Goal: Transaction & Acquisition: Purchase product/service

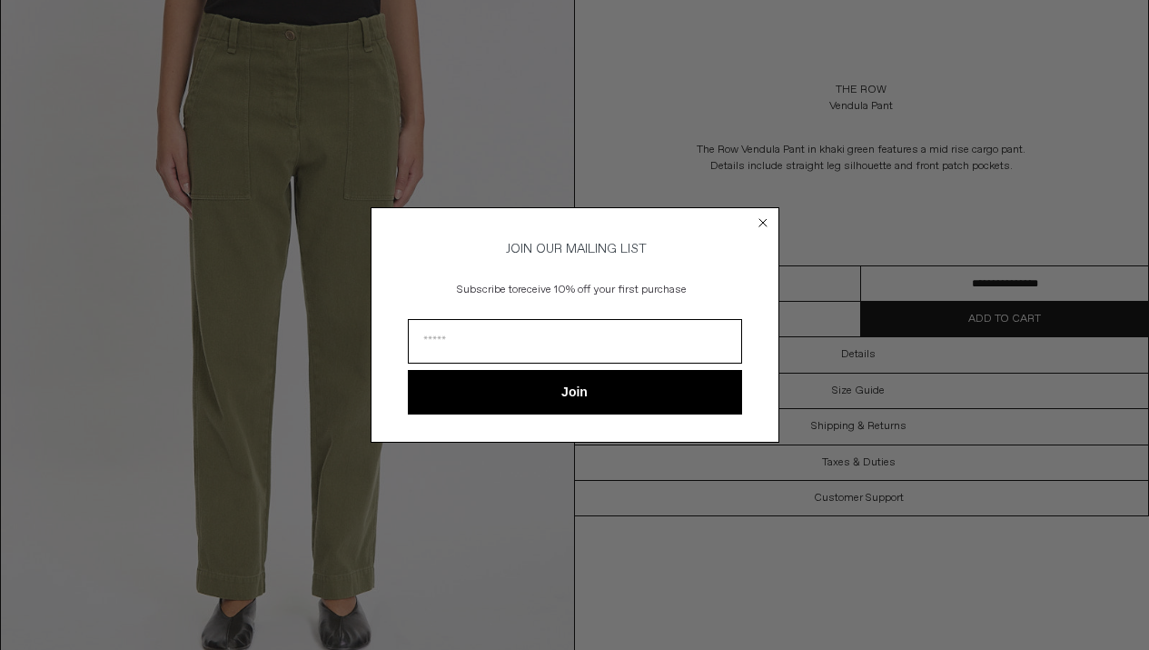
scroll to position [334, 0]
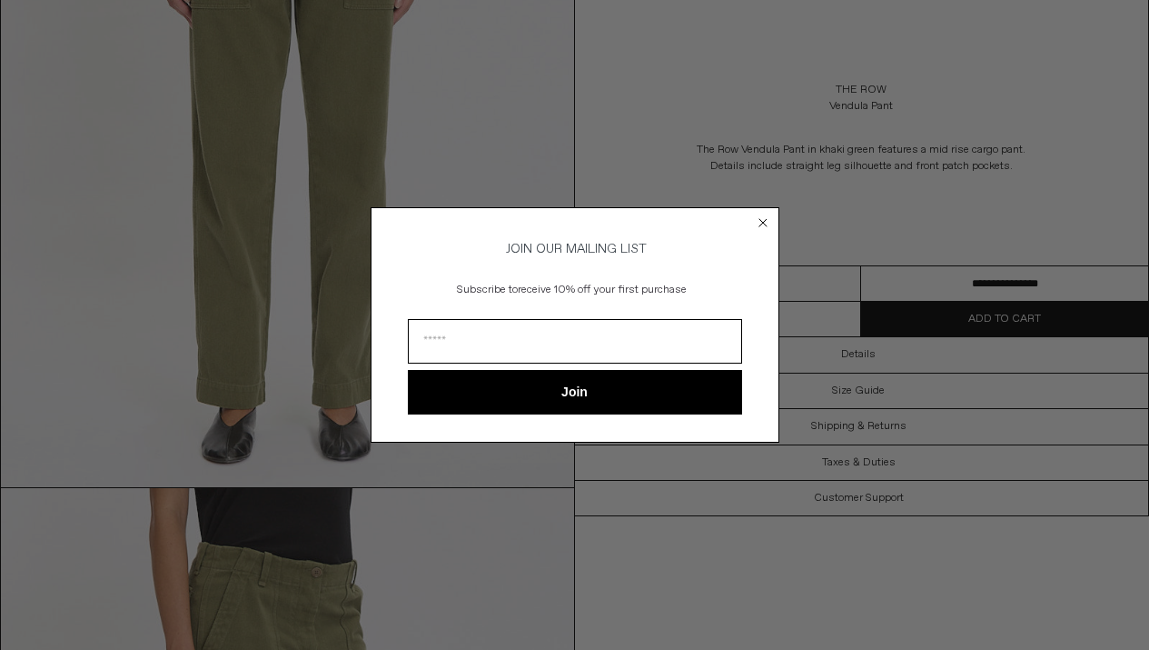
click at [759, 218] on circle "Close dialog" at bounding box center [762, 222] width 17 height 17
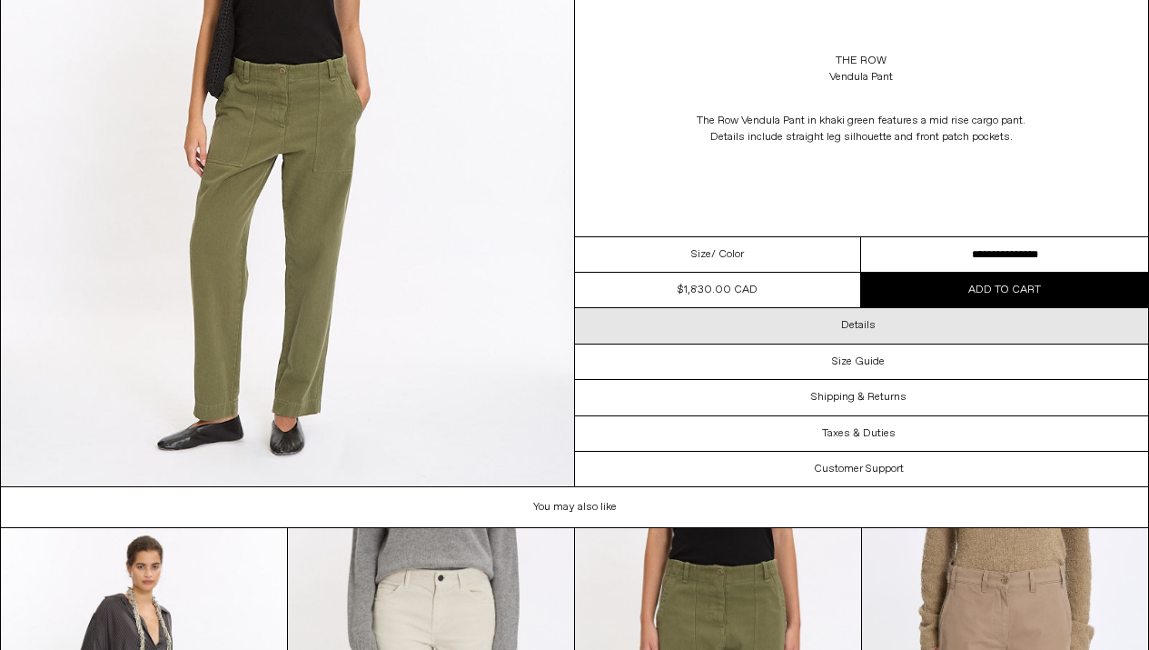
scroll to position [2963, 0]
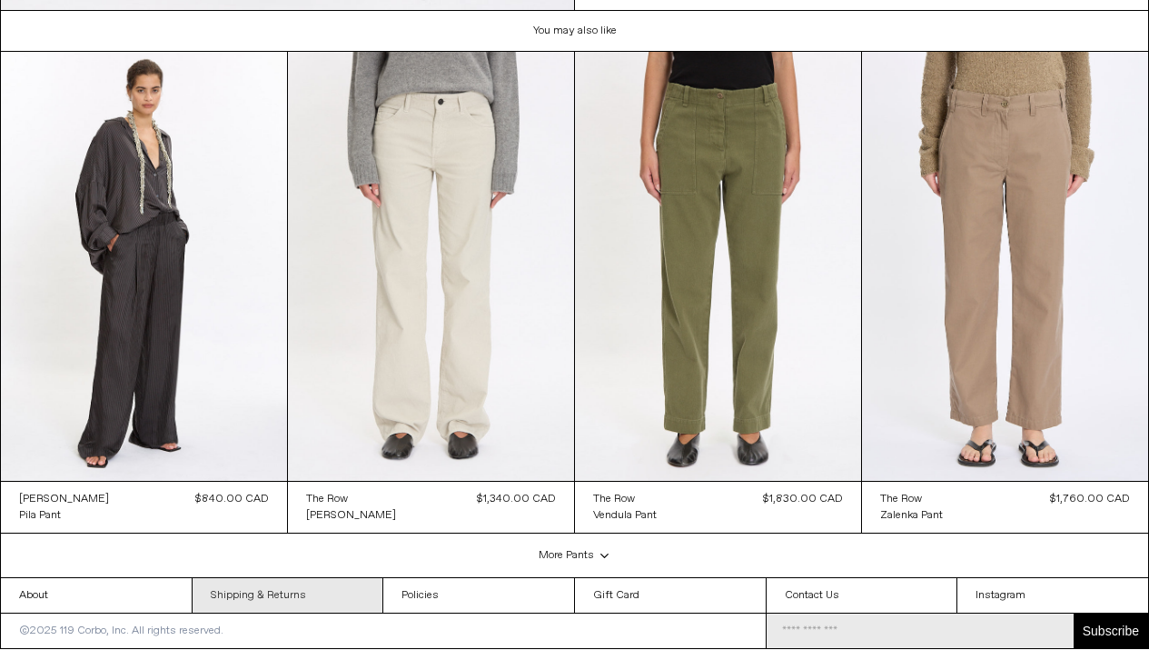
click at [317, 601] on link "Shipping & Returns" at bounding box center [288, 595] width 191 height 35
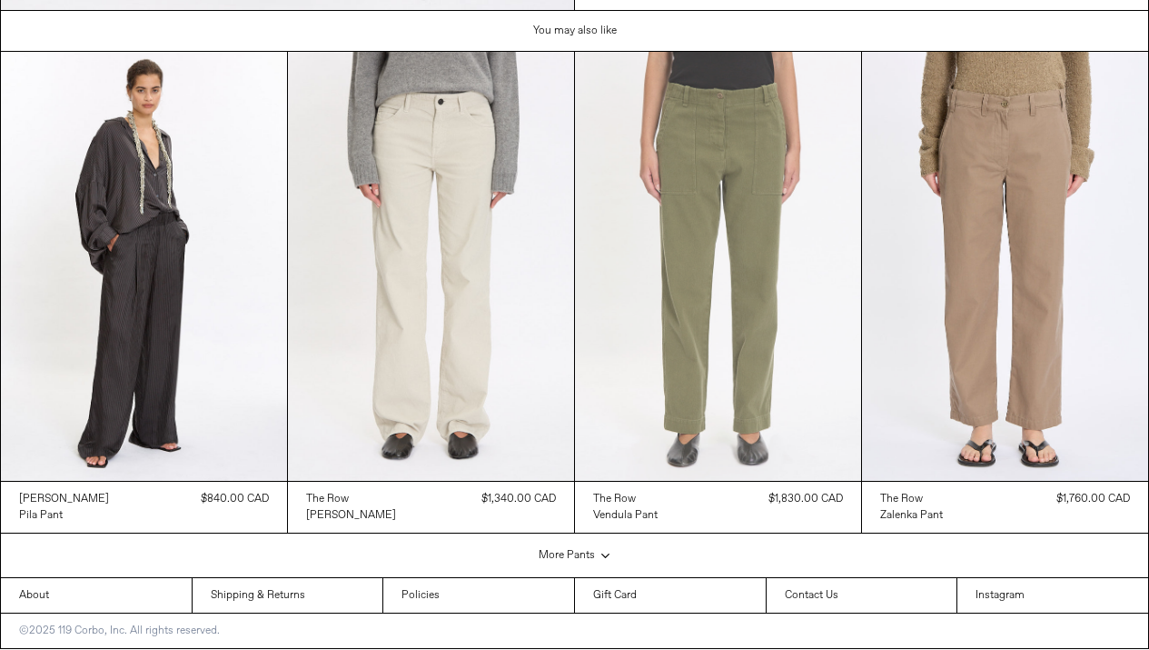
scroll to position [2963, 0]
click at [619, 262] on at bounding box center [718, 267] width 286 height 430
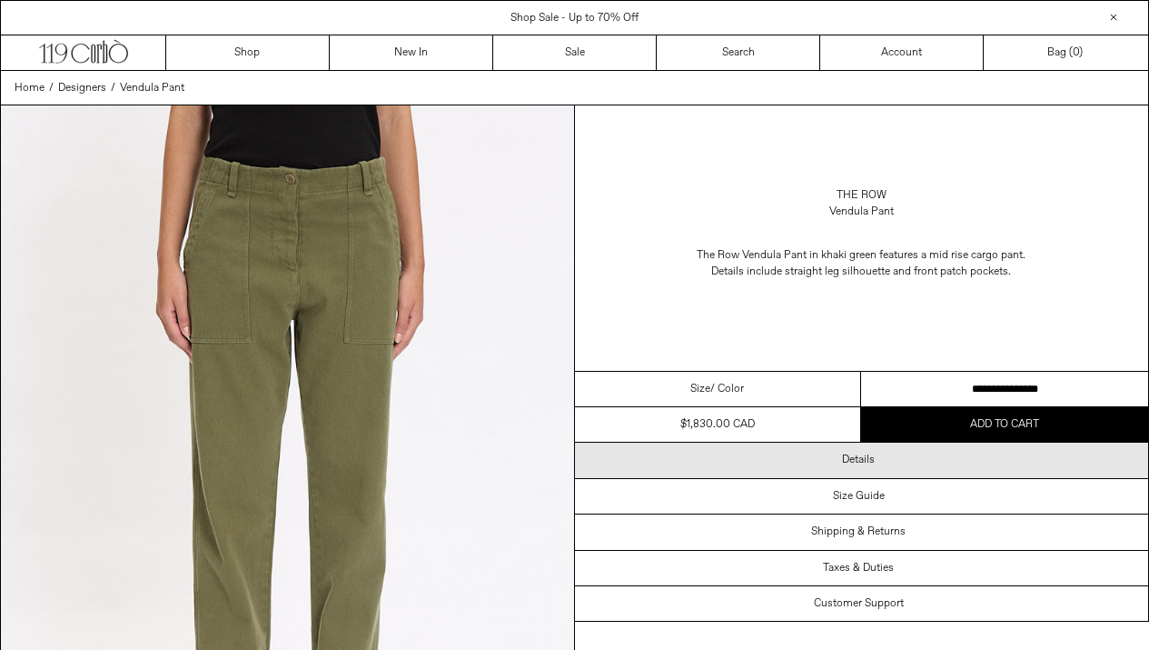
click at [813, 465] on div "Details" at bounding box center [862, 459] width 574 height 35
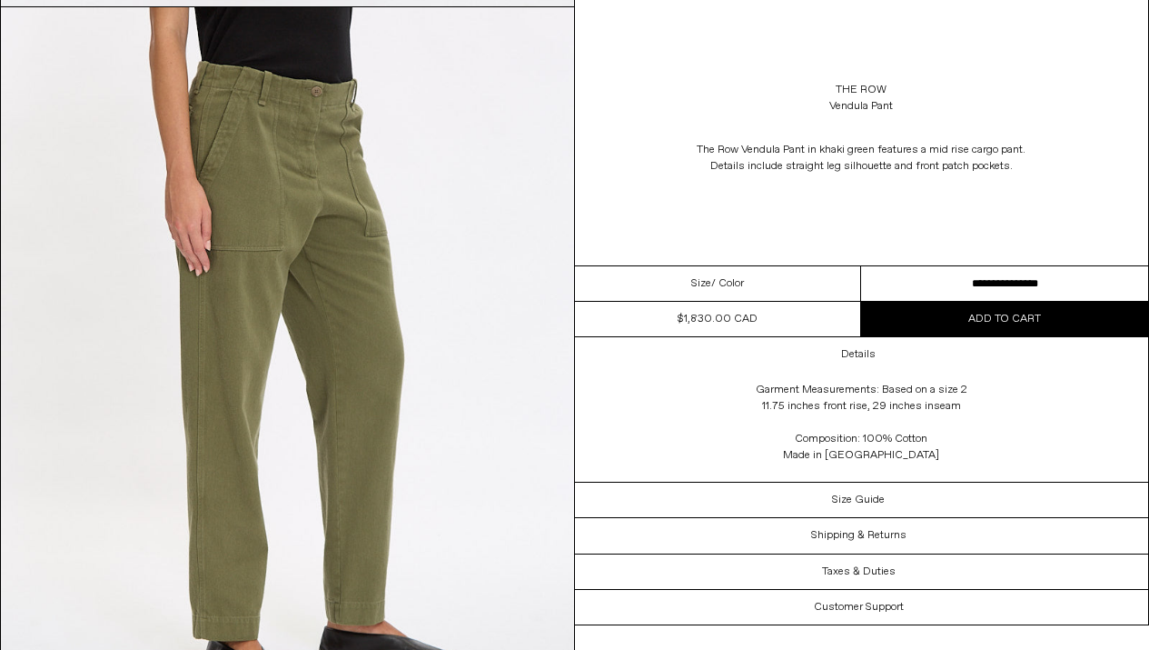
scroll to position [829, 0]
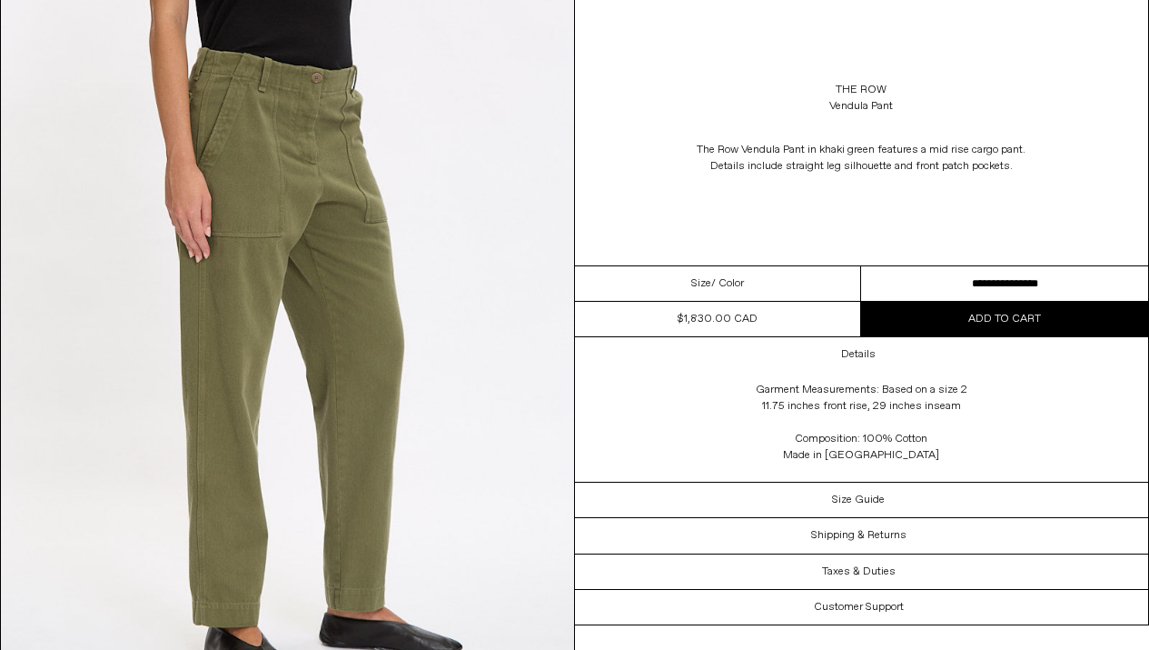
click at [937, 273] on select "**********" at bounding box center [1004, 283] width 287 height 35
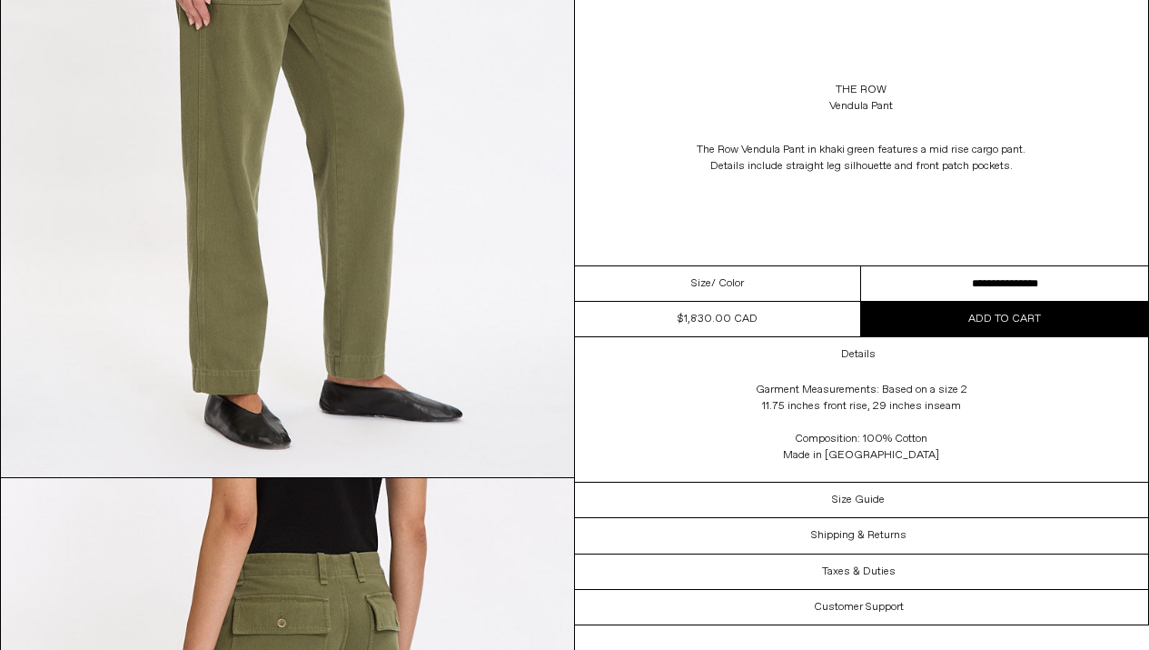
scroll to position [1075, 0]
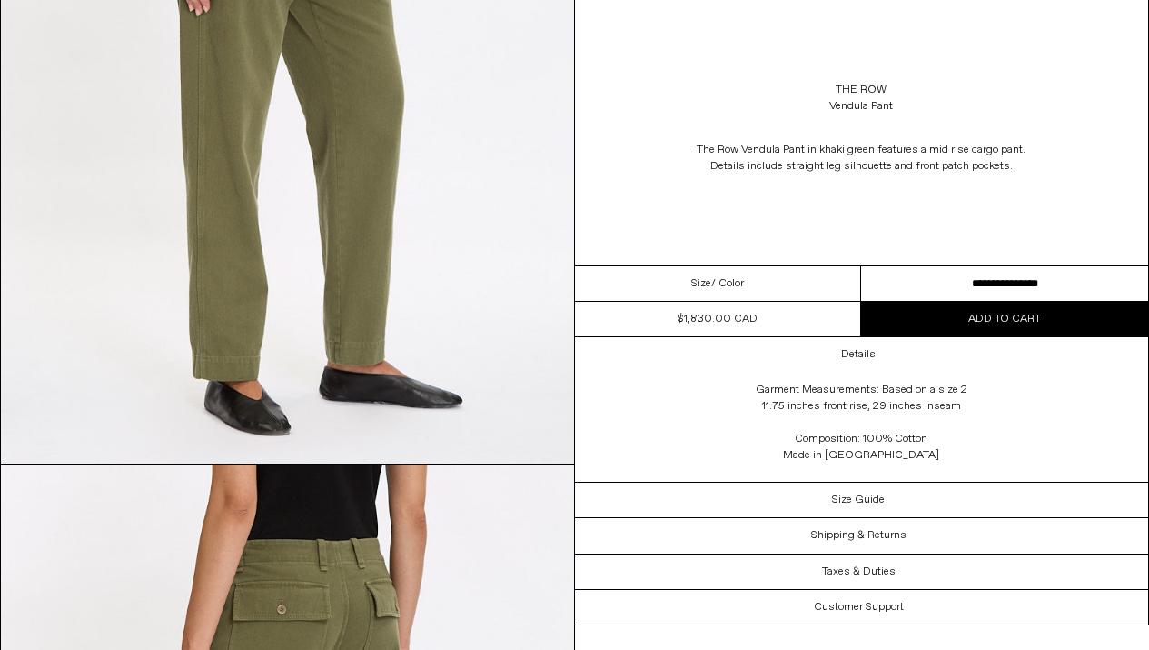
click at [799, 481] on div "Garment Measurements: Based on a size 2 11.75 inches front rise, 29 inches inse…" at bounding box center [861, 426] width 363 height 109
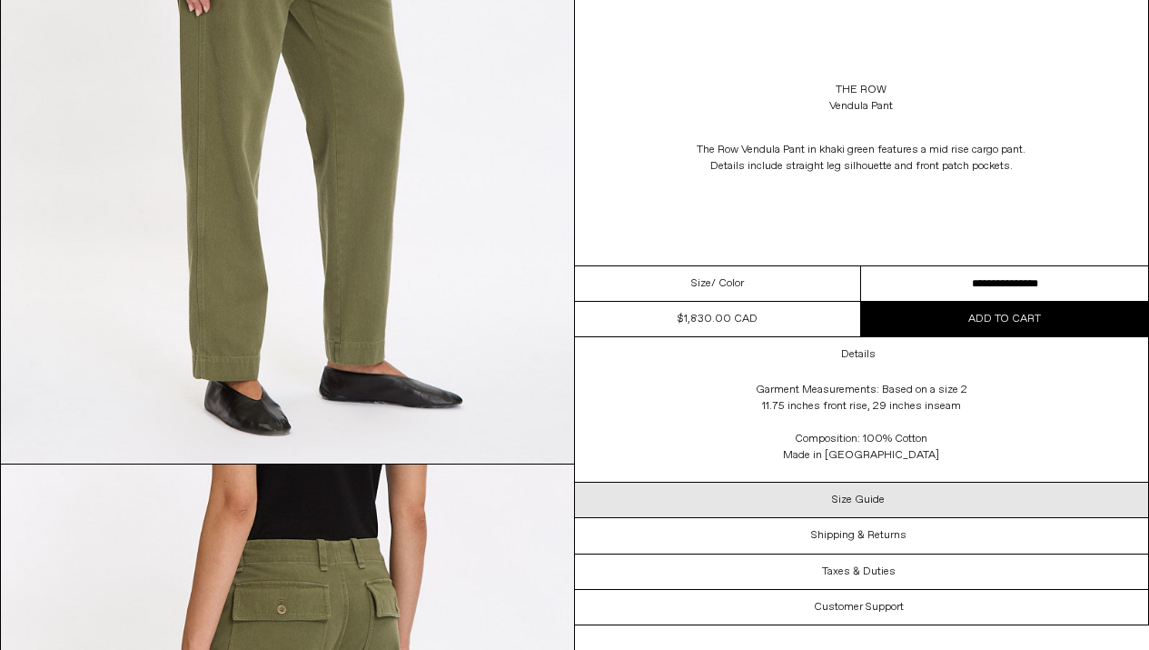
click at [821, 494] on div "Size Guide" at bounding box center [862, 499] width 574 height 35
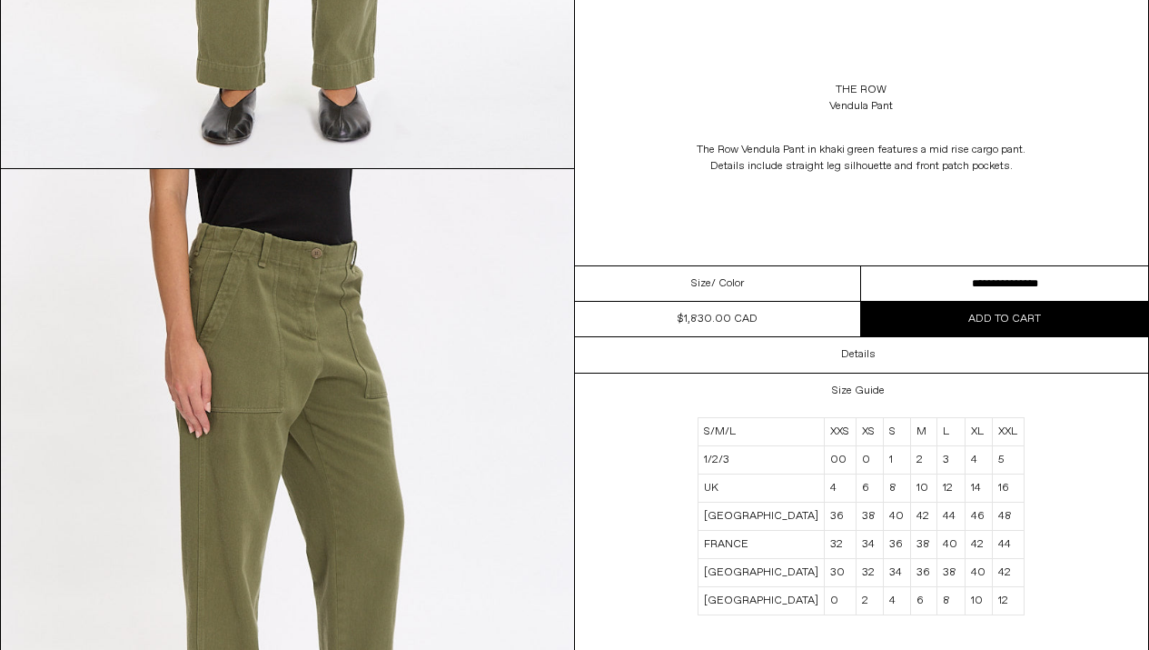
scroll to position [953, 0]
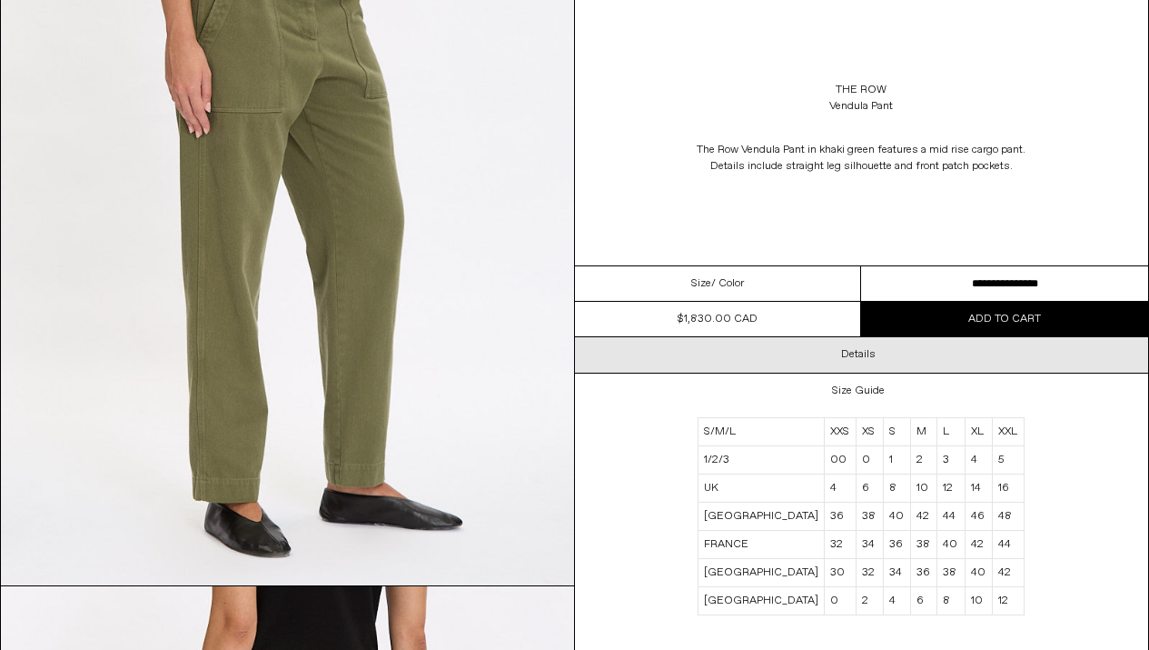
click at [801, 362] on div "Details" at bounding box center [862, 354] width 574 height 35
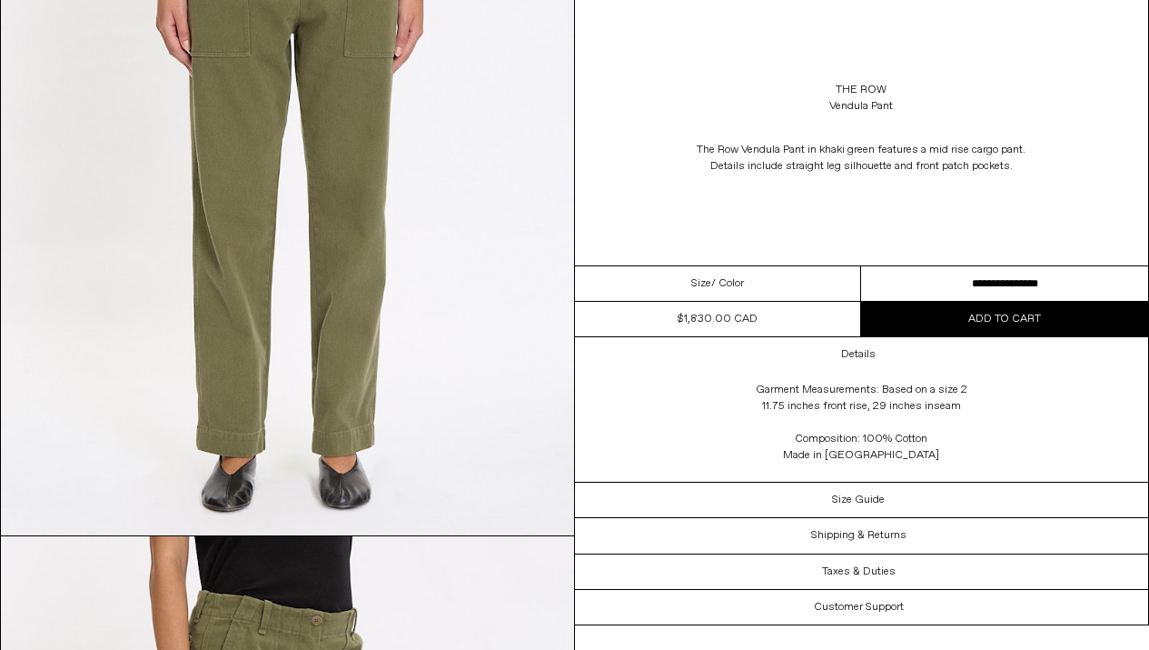
scroll to position [266, 0]
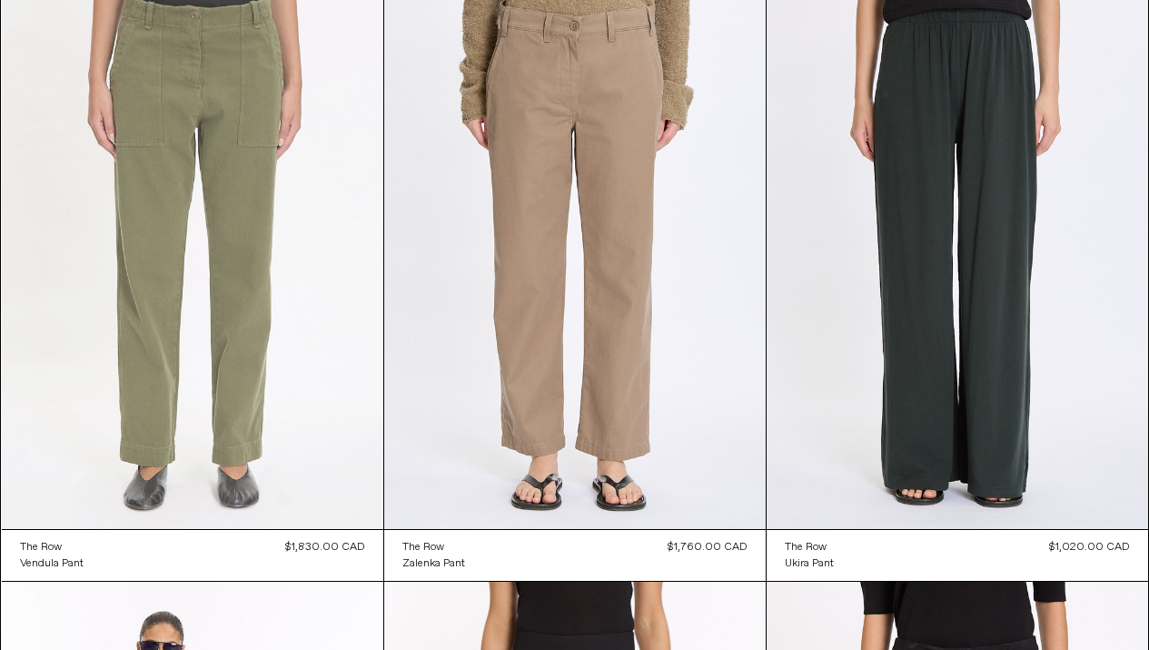
click at [145, 322] on at bounding box center [193, 242] width 382 height 572
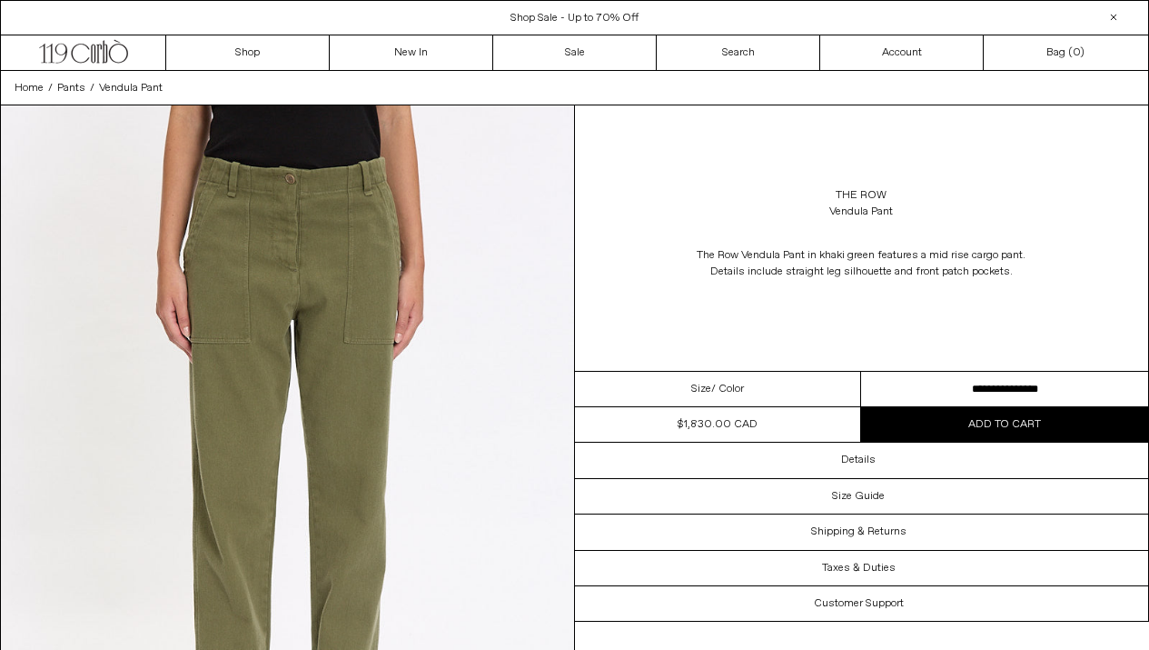
click at [938, 422] on button "Add to cart" at bounding box center [1004, 424] width 287 height 35
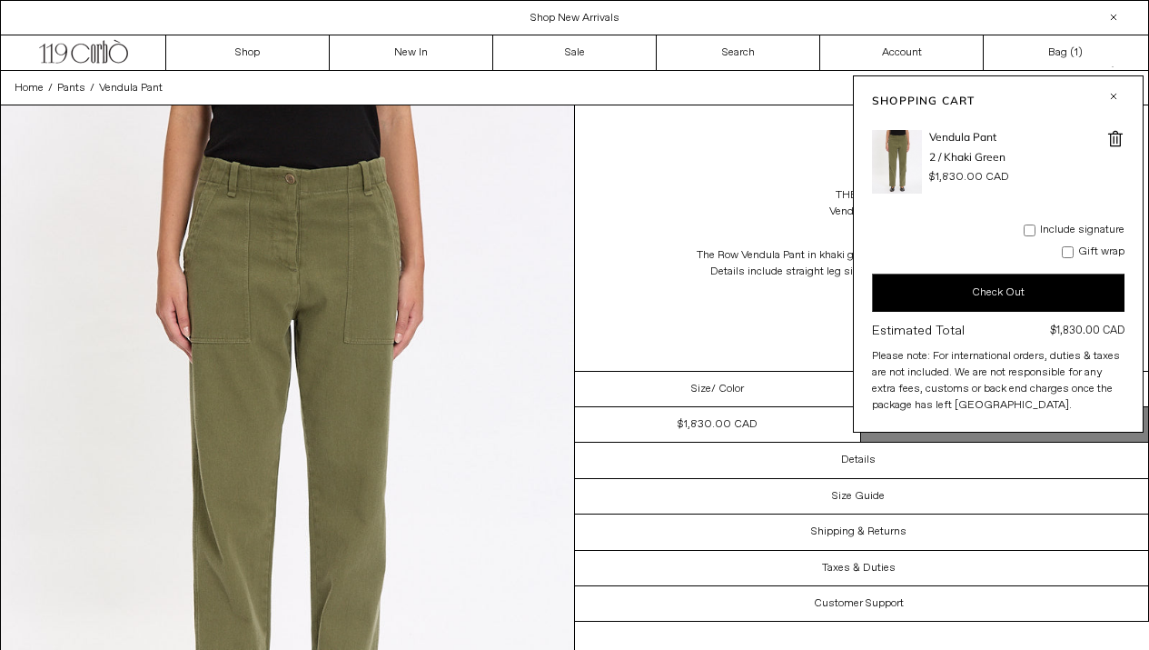
click at [993, 299] on button "Check Out" at bounding box center [998, 292] width 253 height 38
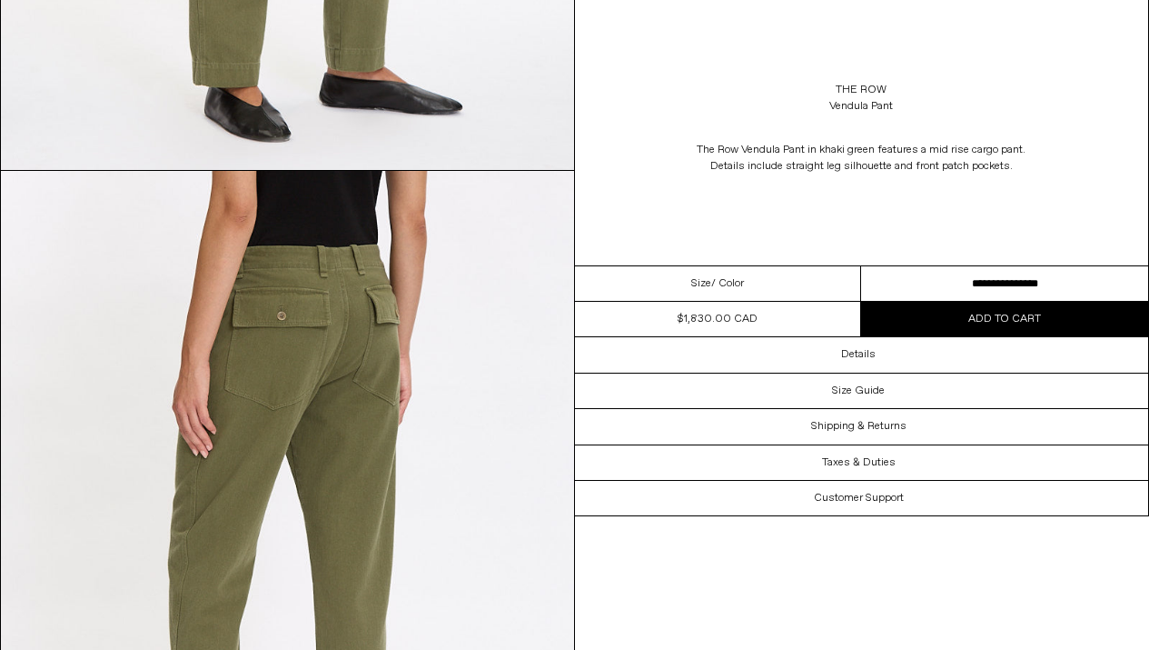
scroll to position [1481, 0]
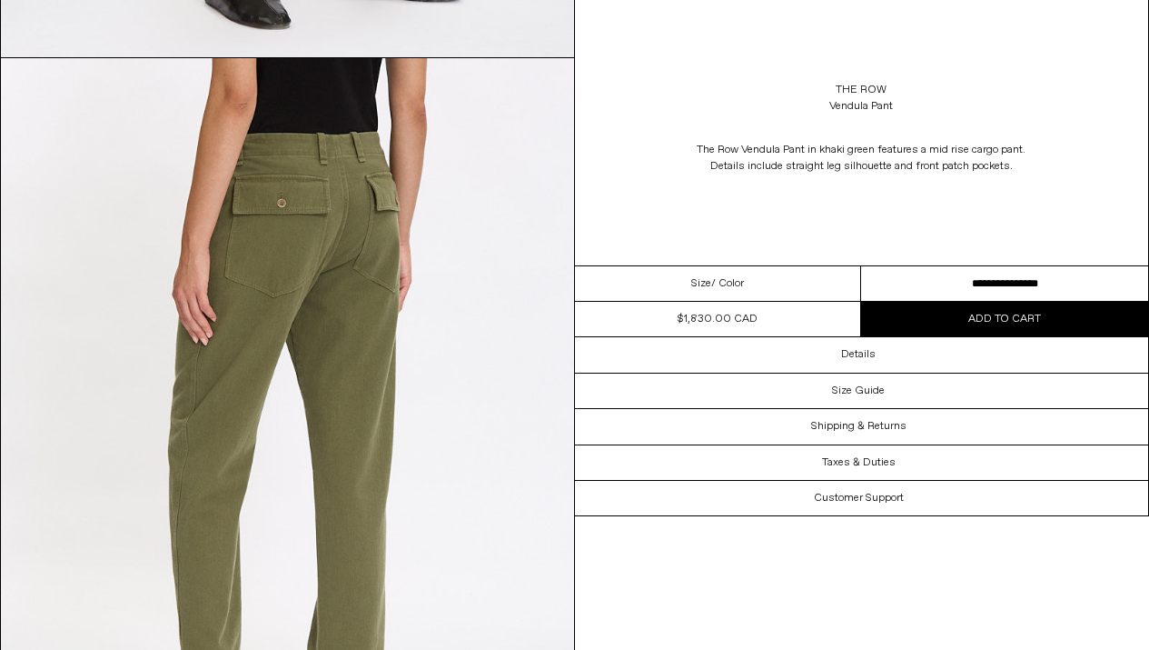
click at [905, 316] on button "Add to cart" at bounding box center [1004, 319] width 287 height 35
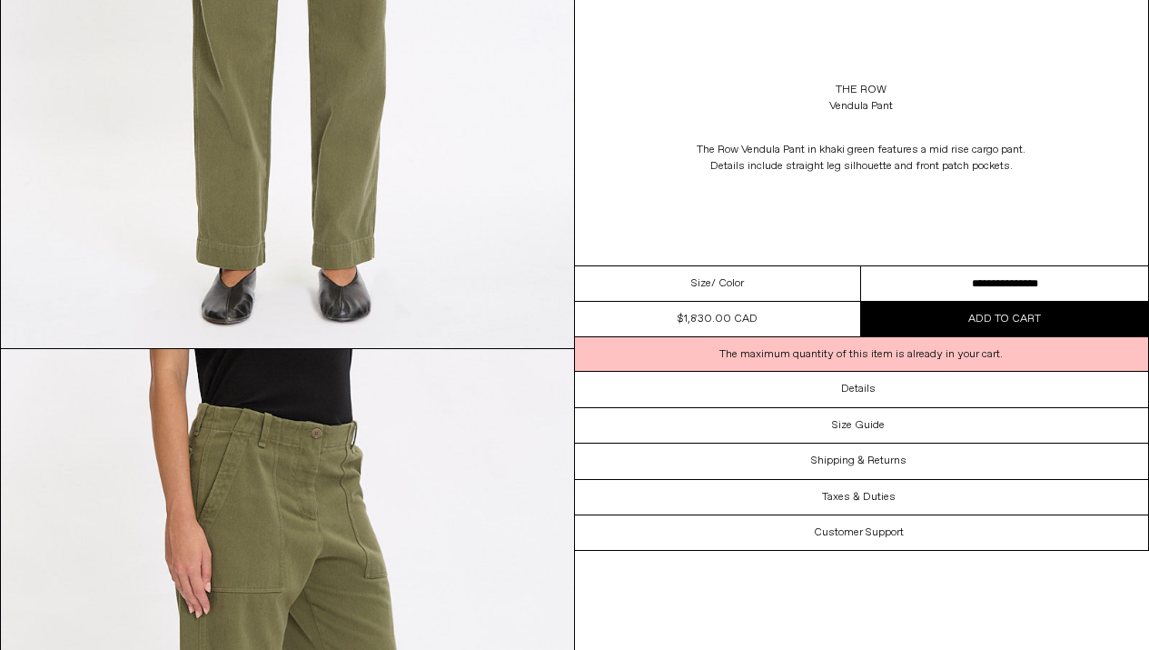
scroll to position [0, 0]
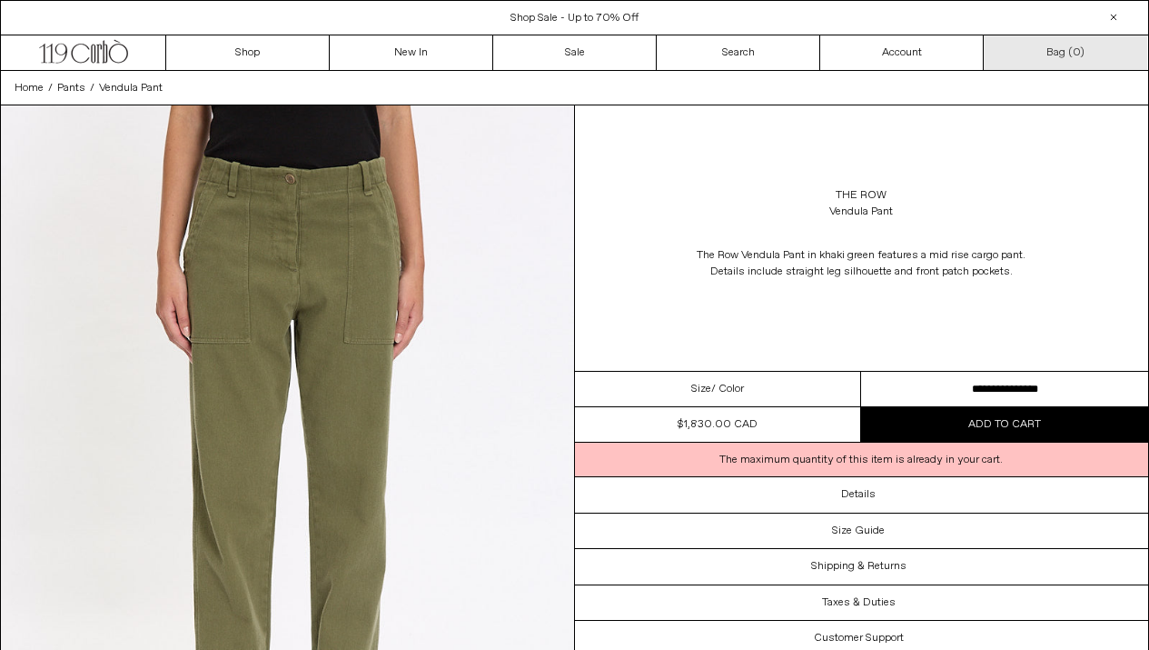
click at [1076, 56] on span "0" at bounding box center [1076, 52] width 7 height 15
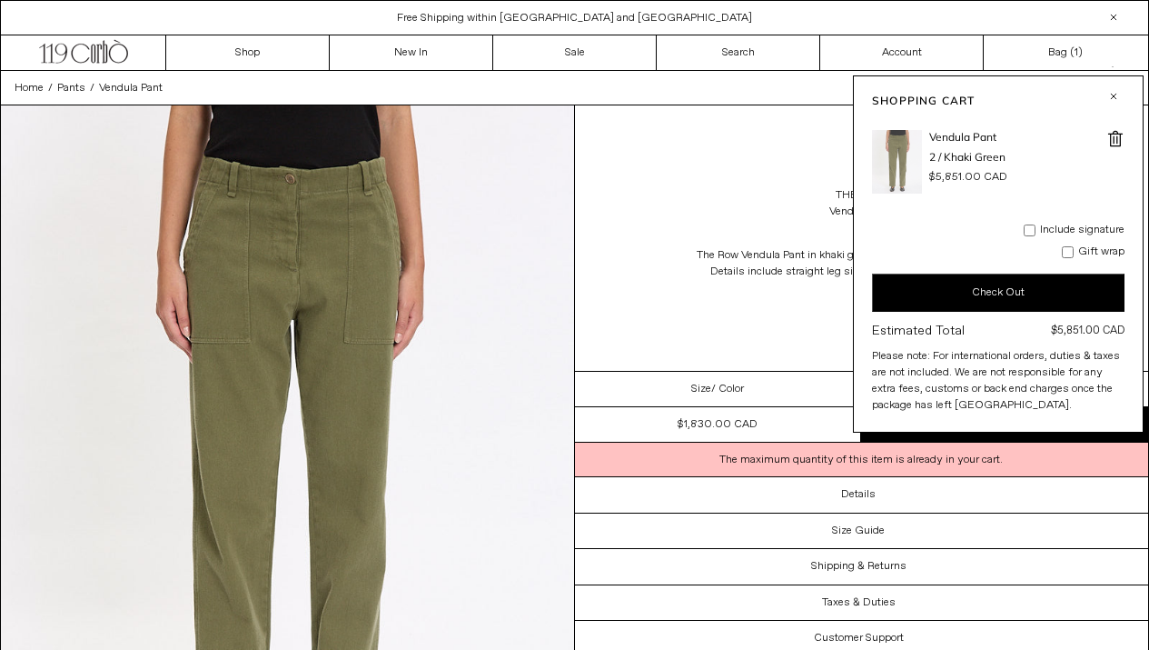
click at [898, 160] on img at bounding box center [897, 162] width 50 height 64
